Goal: Find specific page/section: Find specific page/section

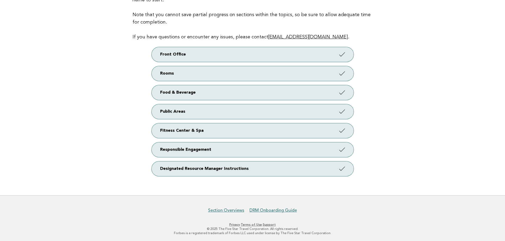
scroll to position [77, 0]
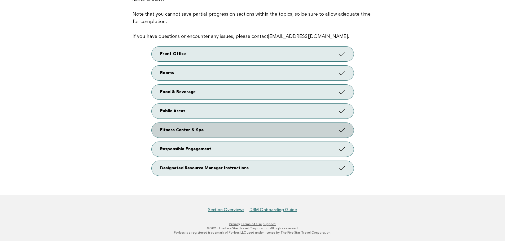
click at [179, 135] on link "Fitness Center & Spa" at bounding box center [253, 130] width 202 height 15
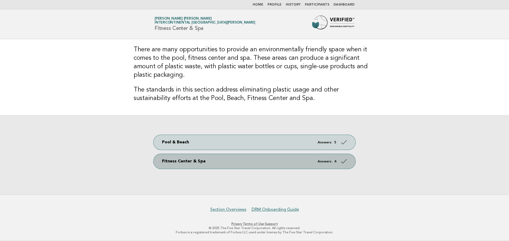
click at [161, 162] on link "Fitness Center & Spa Answers: 4" at bounding box center [254, 161] width 202 height 15
click at [187, 160] on link "Fitness Center & Spa Answers: 4" at bounding box center [254, 161] width 202 height 15
